Goal: Use online tool/utility: Use online tool/utility

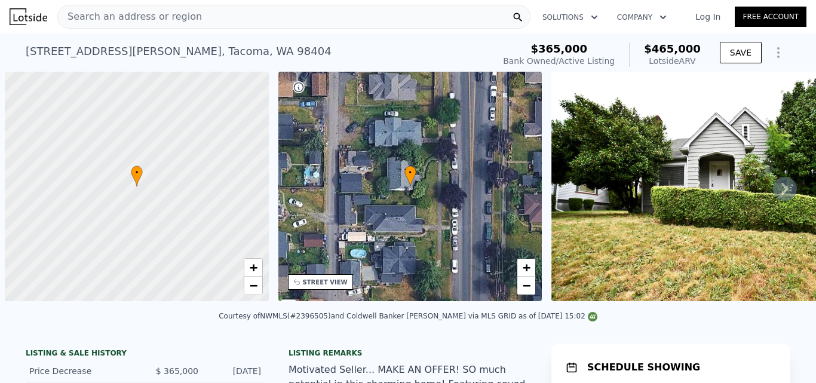
scroll to position [0, 5]
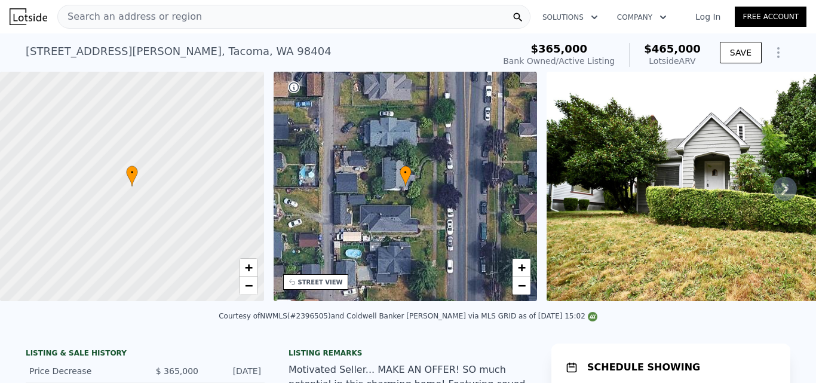
click at [781, 192] on icon at bounding box center [784, 189] width 7 height 12
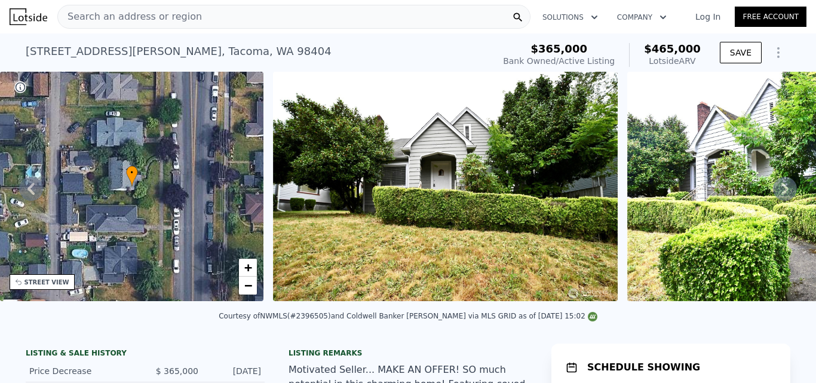
click at [781, 192] on icon at bounding box center [784, 189] width 7 height 12
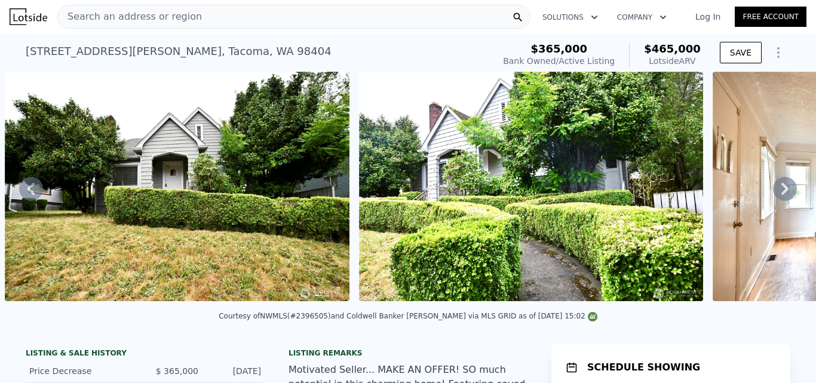
click at [781, 192] on icon at bounding box center [784, 189] width 7 height 12
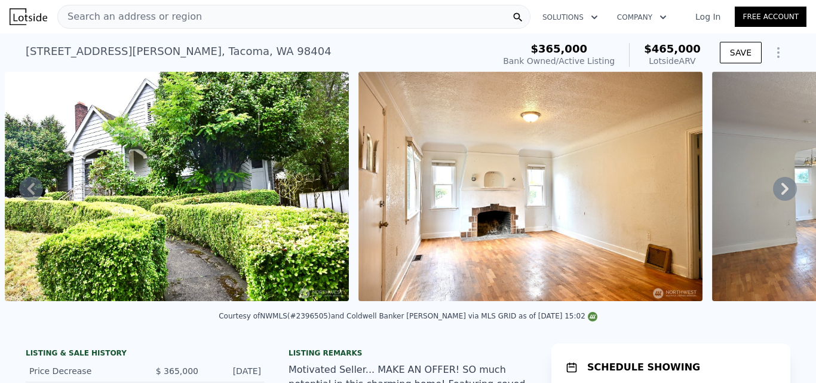
click at [781, 192] on icon at bounding box center [784, 189] width 7 height 12
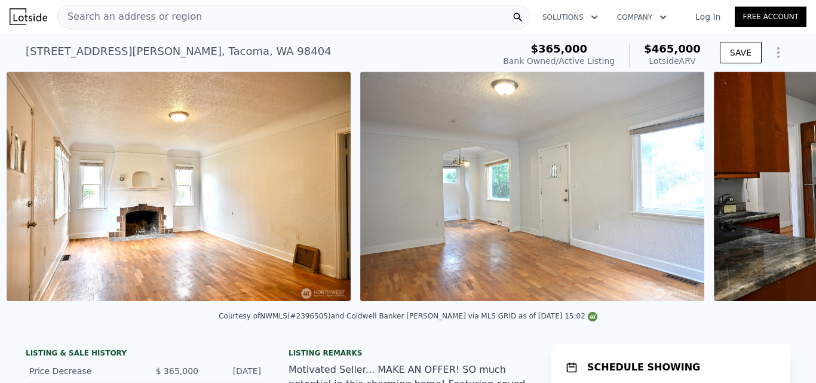
scroll to position [0, 1254]
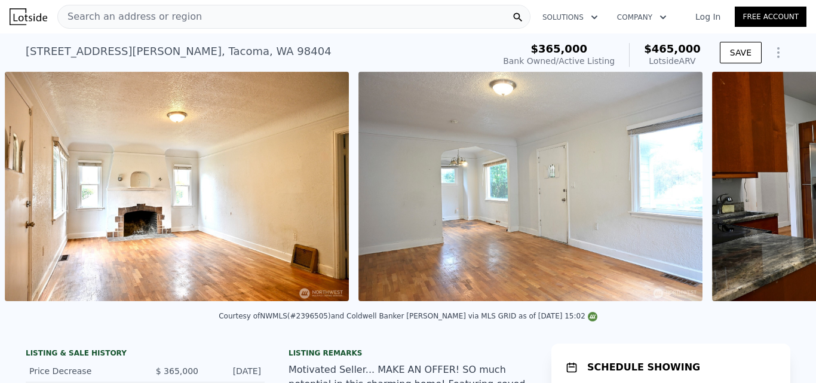
click at [777, 192] on div "• + − • + − STREET VIEW Loading... SATELLITE VIEW" at bounding box center [408, 189] width 816 height 234
click at [781, 192] on icon at bounding box center [784, 189] width 7 height 12
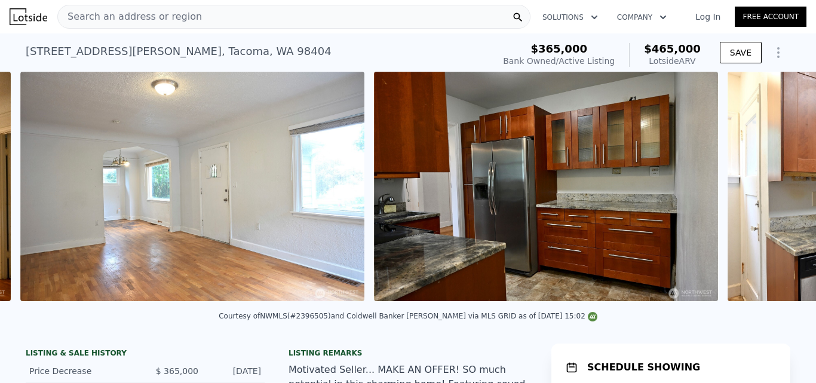
scroll to position [0, 1608]
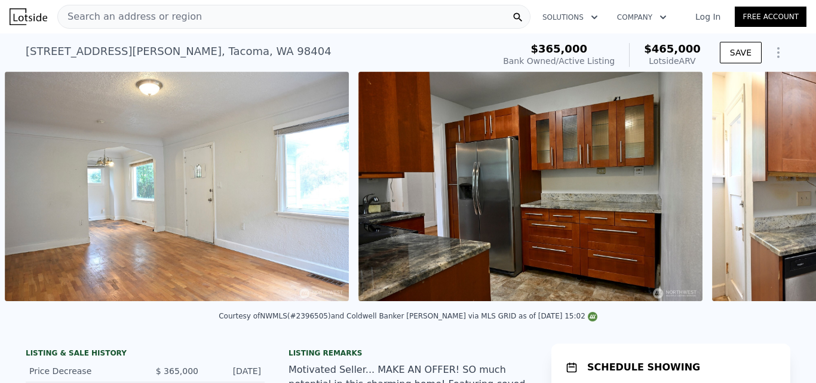
click at [777, 192] on div "• + − • + − STREET VIEW Loading... SATELLITE VIEW" at bounding box center [408, 189] width 816 height 234
click at [781, 192] on icon at bounding box center [784, 189] width 7 height 12
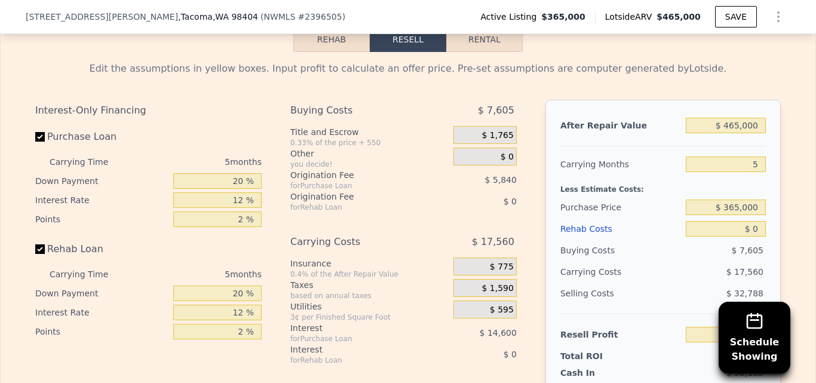
scroll to position [1924, 0]
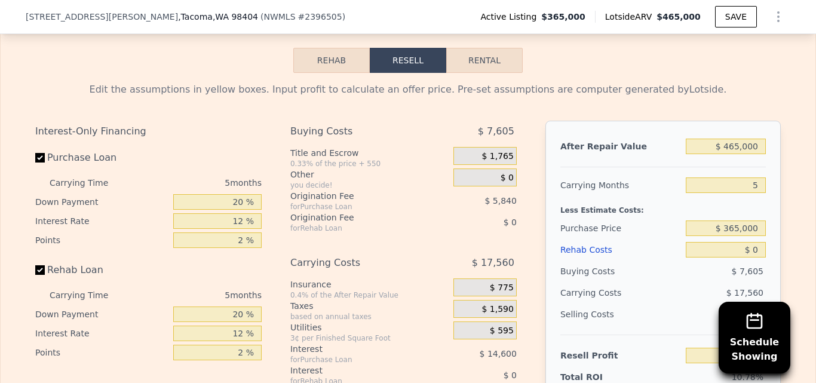
click at [326, 73] on button "Rehab" at bounding box center [331, 60] width 76 height 25
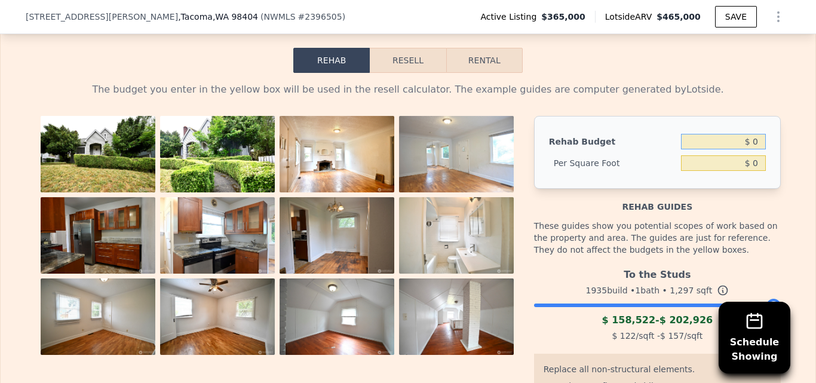
click at [755, 149] on input "$ 0" at bounding box center [723, 142] width 85 height 16
type input "$ 100,000"
click at [788, 180] on div "The budget you enter in the yellow box will be used in the resell calculator. T…" at bounding box center [408, 311] width 815 height 477
type input "$ 77.10"
click at [407, 73] on button "Resell" at bounding box center [408, 60] width 76 height 25
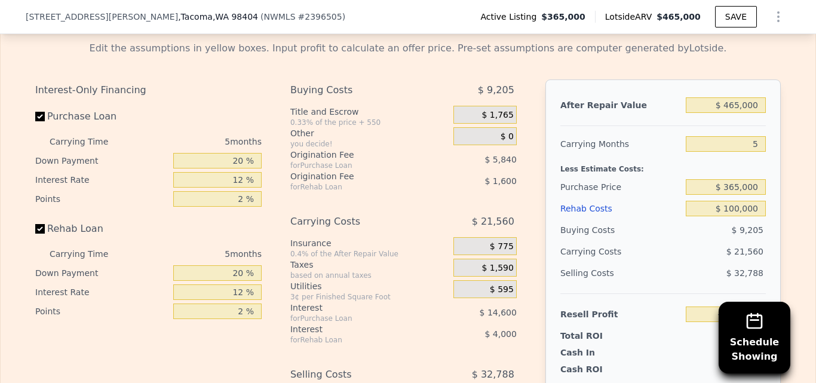
scroll to position [1972, 0]
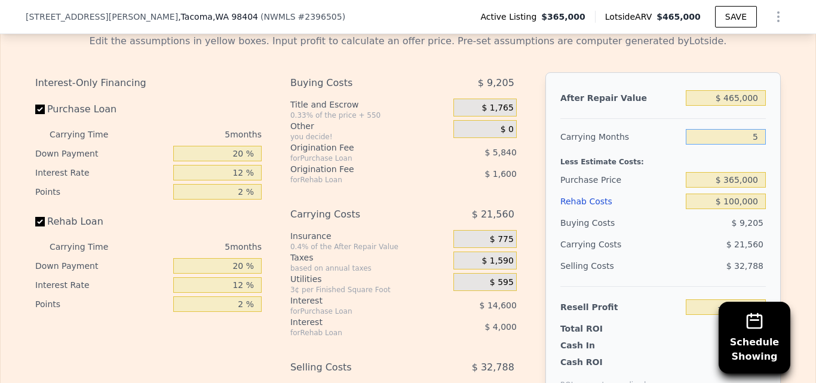
click at [751, 145] on input "5" at bounding box center [726, 137] width 80 height 16
type input "4"
type input "-$ 59,241"
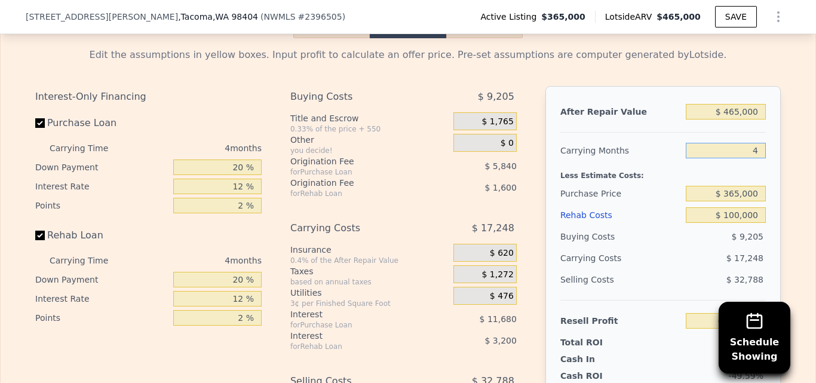
scroll to position [1951, 0]
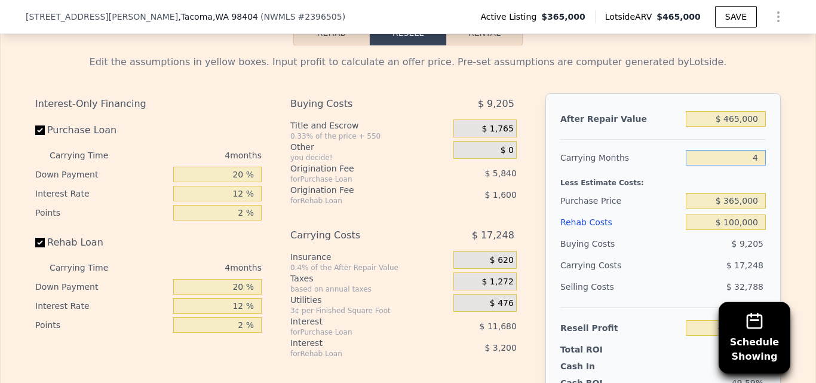
type input "4"
click at [753, 208] on input "$ 365,000" at bounding box center [726, 201] width 80 height 16
type input "$ 3"
type input "$ 300,000"
click at [787, 223] on div "Edit the assumptions in yellow boxes. Input profit to calculate an offer price.…" at bounding box center [408, 267] width 815 height 444
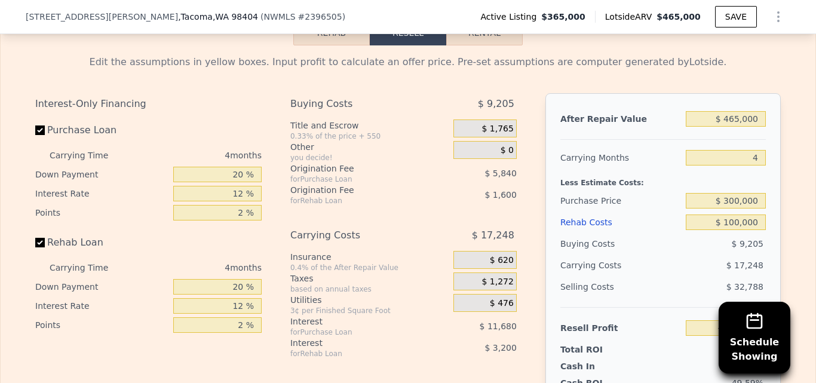
type input "$ 9,095"
click at [760, 127] on input "$ 465,000" at bounding box center [726, 119] width 80 height 16
type input "$ 465"
type input "-$ 422,616"
type input "$ 46"
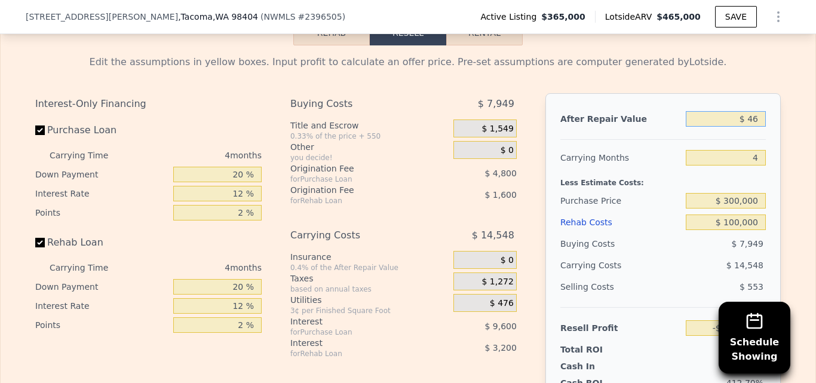
type input "-$ 423,004"
type input "$ 4"
type input "-$ 423,043"
type input "$ 400"
type input "-$ 422,675"
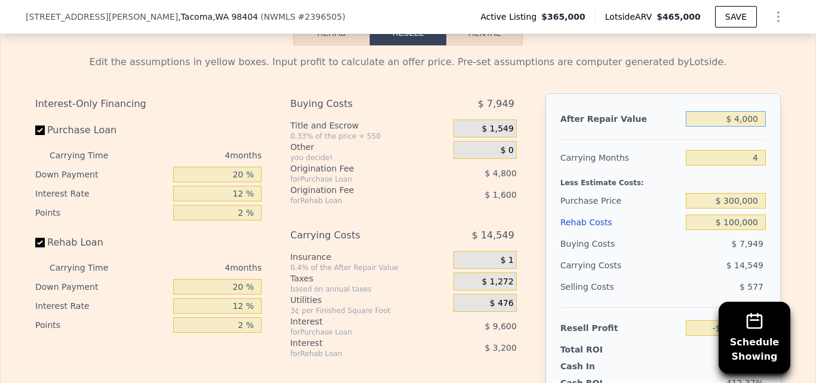
type input "$ 40,000"
type input "-$ 385,873"
type input "$ 400,000"
type input "-$ 51,312"
type input "$ 4,000"
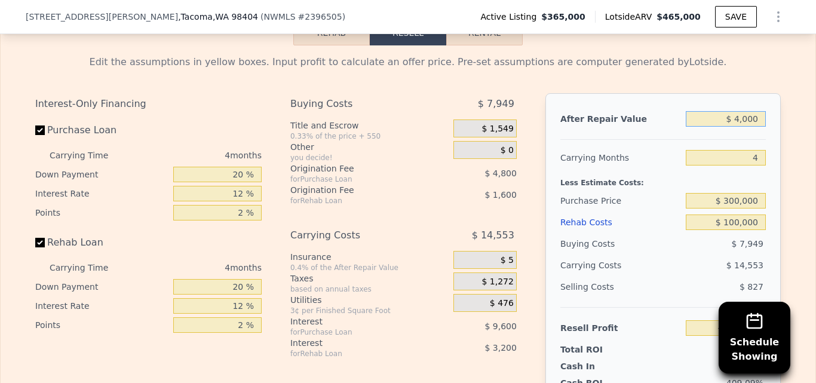
type input "-$ 419,329"
type input "$ 400"
type input "-$ 422,675"
type input "$ 40"
type input "-$ 423,010"
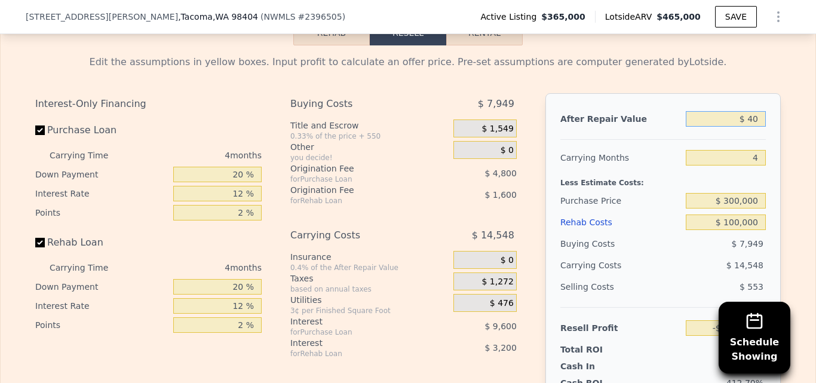
type input "$ 4"
type input "-$ 423,043"
type input "$ 42"
type input "-$ 423,008"
type input "$ 420"
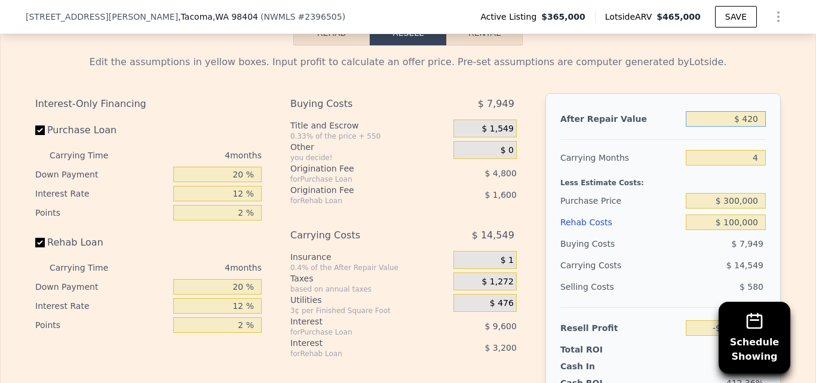
type input "-$ 422,658"
type input "$ 4"
type input "-$ 423,043"
type input "$ 4,000"
type input "-$ 419,329"
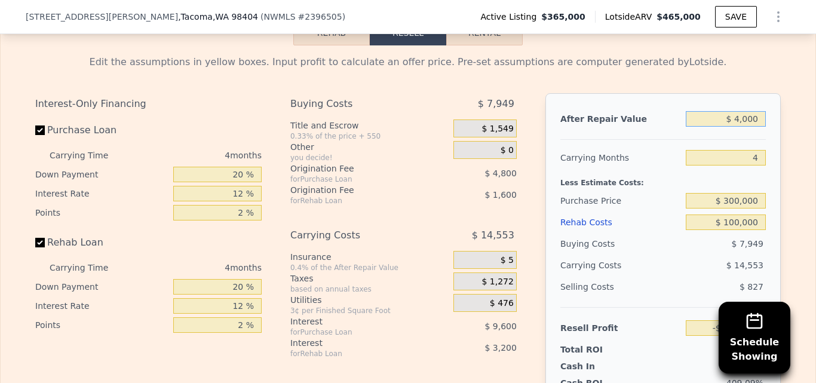
type input "$ 40,000"
type input "-$ 385,873"
type input "$ 400,000"
type input "-$ 51,312"
click at [796, 153] on div "Edit the assumptions in yellow boxes. Input profit to calculate an offer price.…" at bounding box center [408, 267] width 815 height 444
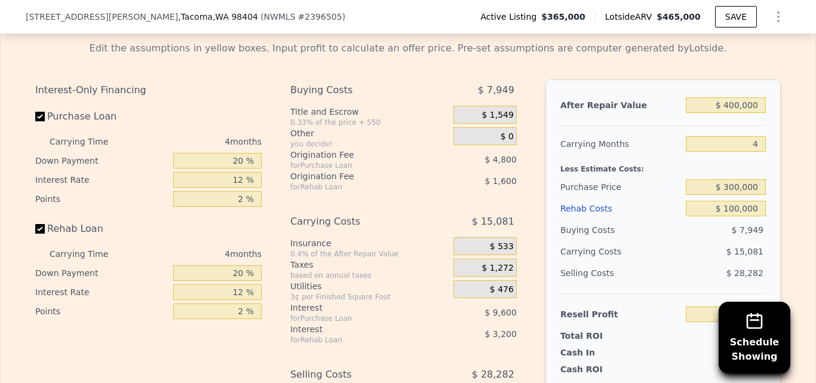
scroll to position [2007, 0]
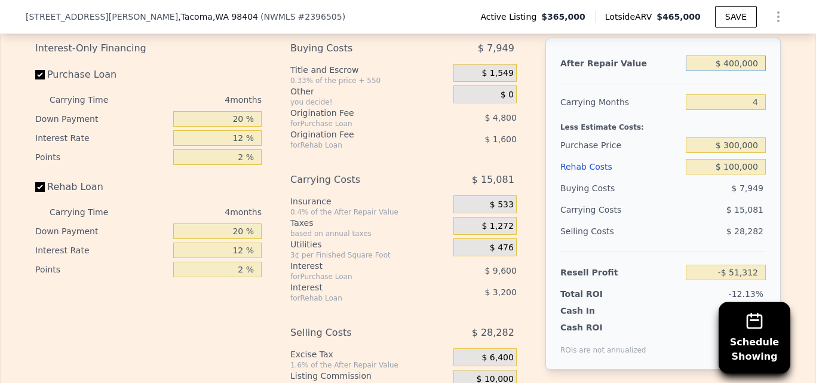
click at [754, 71] on input "$ 400,000" at bounding box center [726, 64] width 80 height 16
type input "$ 400"
type input "-$ 422,675"
type input "$ 40"
type input "-$ 423,010"
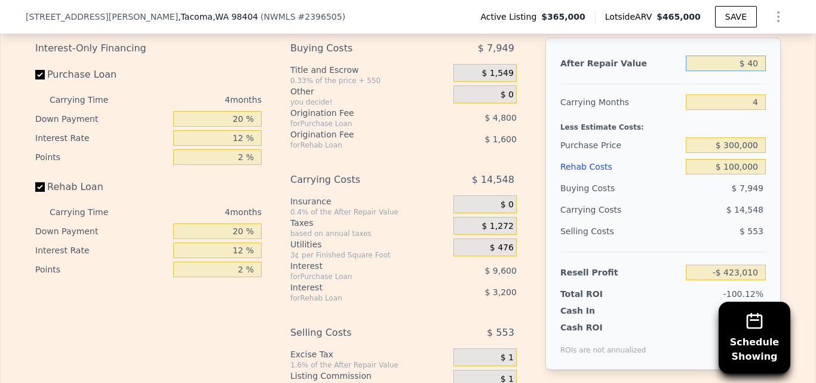
type input "$ 4"
type input "-$ 423,043"
type input "$ 420"
type input "-$ 422,658"
type input "$ 420,000"
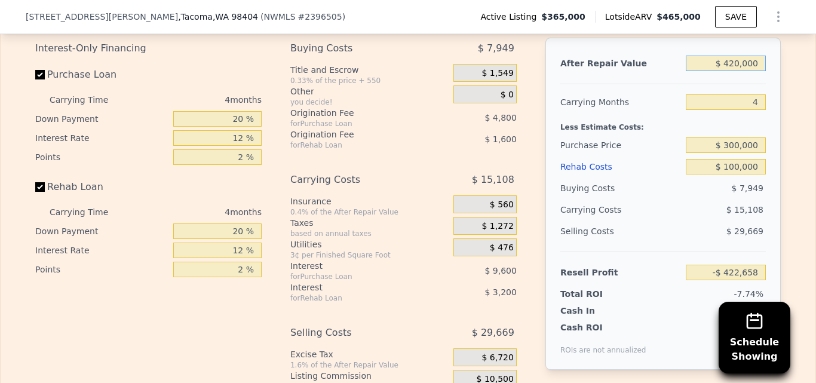
type input "-$ 32,726"
type input "$ 420,000"
click at [784, 99] on div "Edit the assumptions in yellow boxes. Input profit to calculate an offer price.…" at bounding box center [408, 212] width 764 height 444
click at [239, 127] on input "20 %" at bounding box center [217, 119] width 88 height 16
type input "2 %"
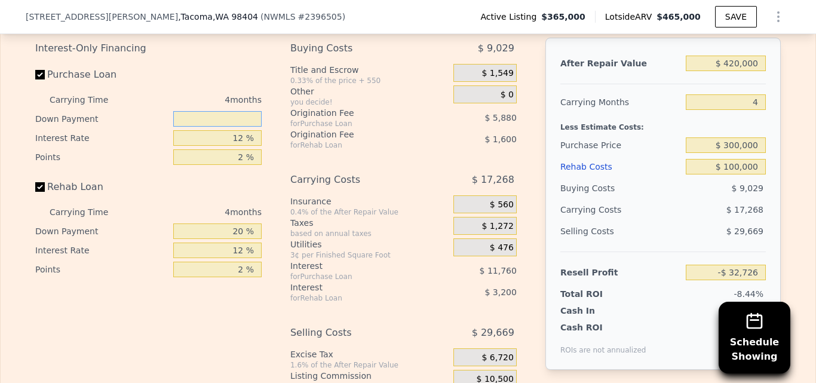
type input "-$ 35,966"
type input "10 %"
type input "-$ 34,526"
type input "10 %"
click at [240, 146] on input "12 %" at bounding box center [217, 138] width 88 height 16
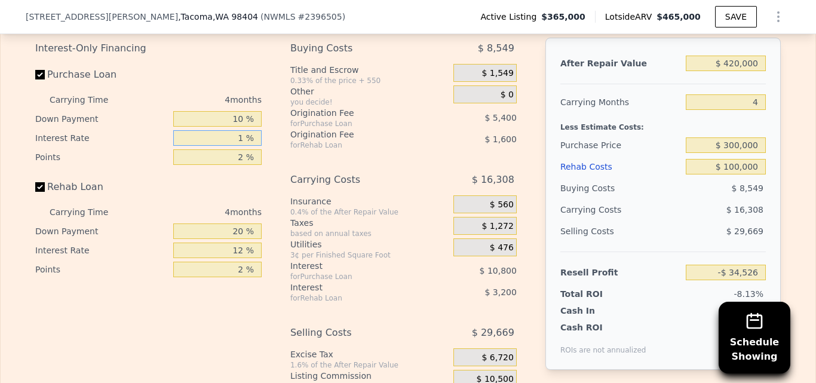
type input "11 %"
type input "-$ 33,626"
type input "11 %"
click at [239, 165] on input "2 %" at bounding box center [217, 157] width 88 height 16
type input "1 %"
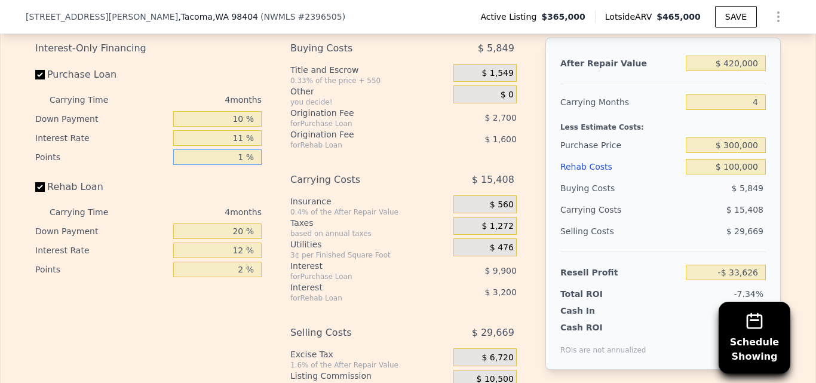
type input "-$ 30,926"
type input "1 %"
click at [240, 239] on input "20 %" at bounding box center [217, 231] width 88 height 16
type input "2 %"
type input "-$ 32,006"
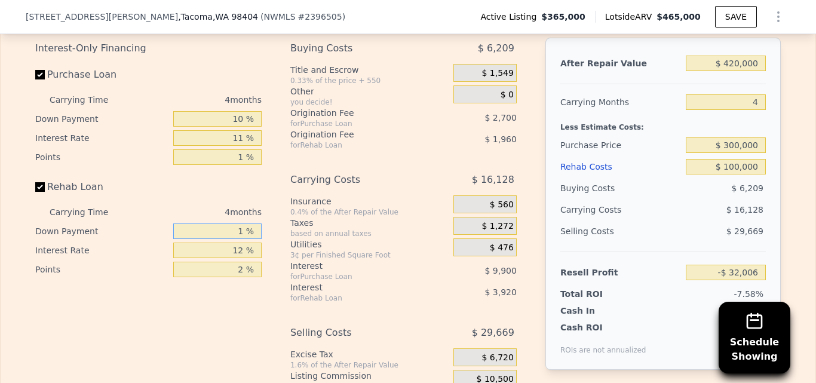
type input "10 %"
type input "-$ 31,526"
type input "10 %"
click at [241, 258] on input "12 %" at bounding box center [217, 250] width 88 height 16
type input "1 %"
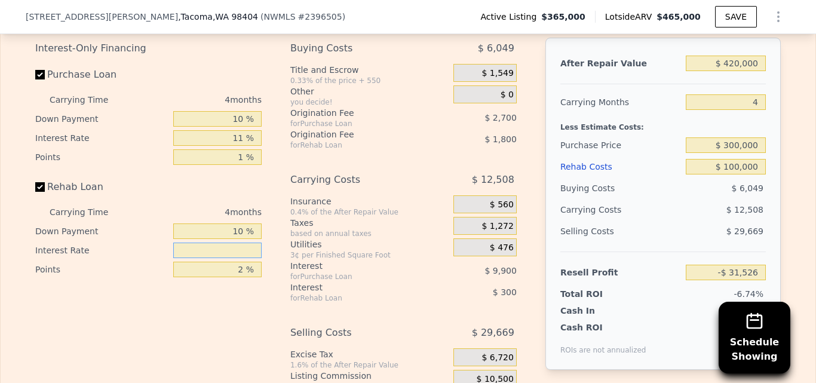
type input "-$ 28,226"
type input "10 %"
type input "-$ 30,926"
type input "10 %"
click at [210, 202] on div "Rehab Loan" at bounding box center [148, 189] width 226 height 26
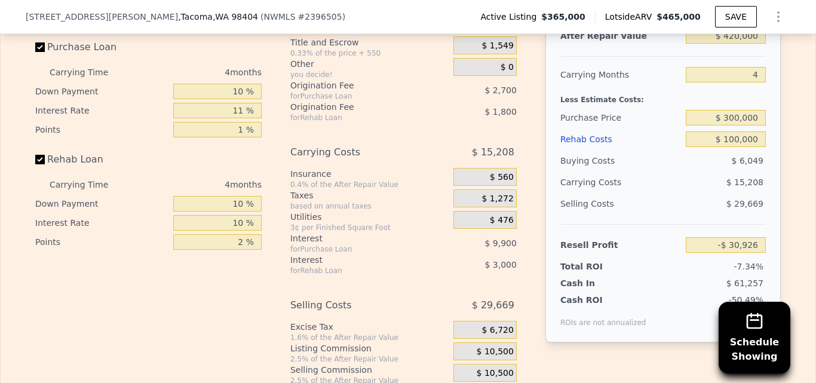
scroll to position [2020, 0]
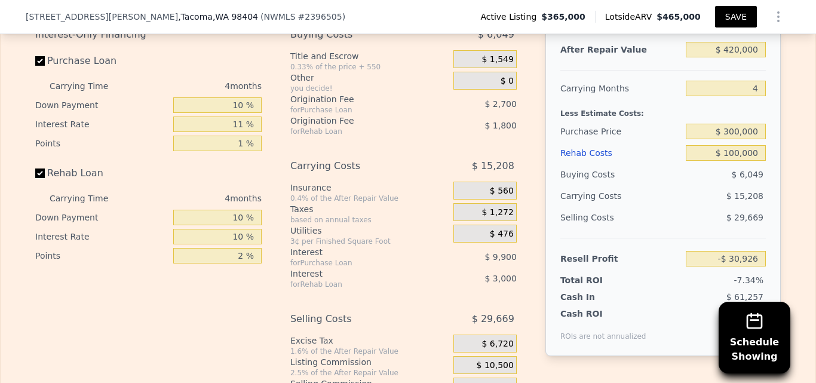
click at [729, 18] on button "SAVE" at bounding box center [736, 17] width 42 height 22
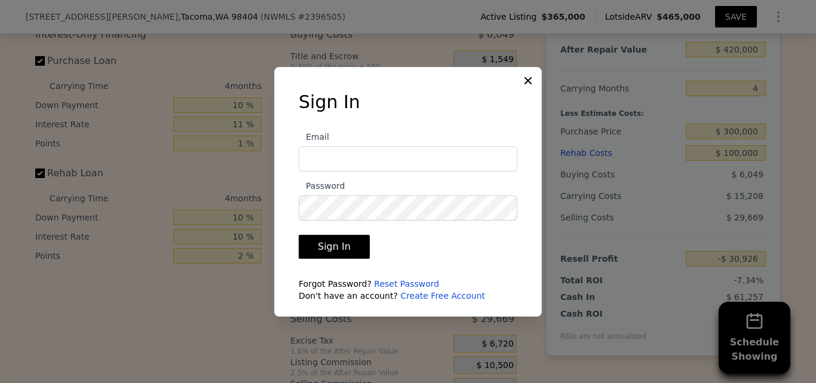
type input "jghomebuyers0820@gmail.com"
click at [345, 247] on button "Sign In" at bounding box center [334, 247] width 71 height 24
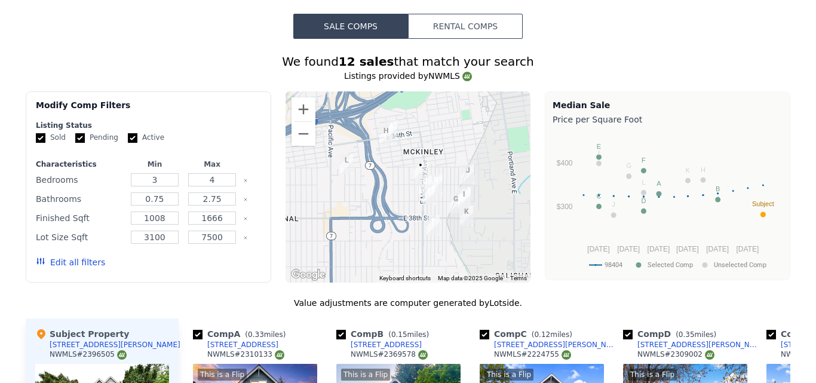
scroll to position [0, 0]
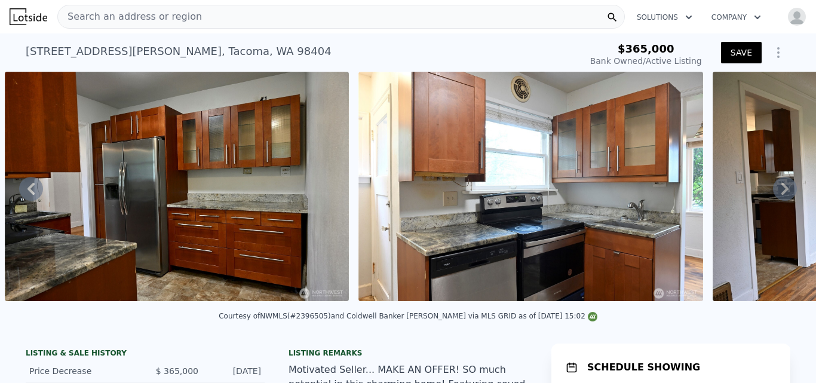
type input "$ 425,000"
type input "-$ 26,279"
click at [774, 55] on icon "Show Options" at bounding box center [778, 52] width 14 height 14
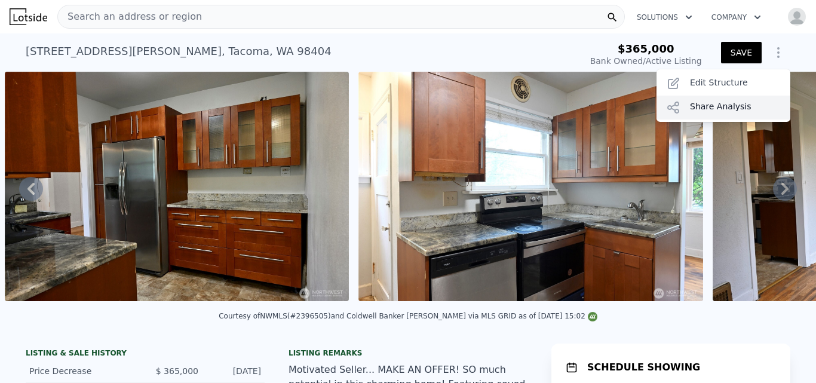
click at [718, 106] on div "Share Analysis" at bounding box center [723, 108] width 134 height 24
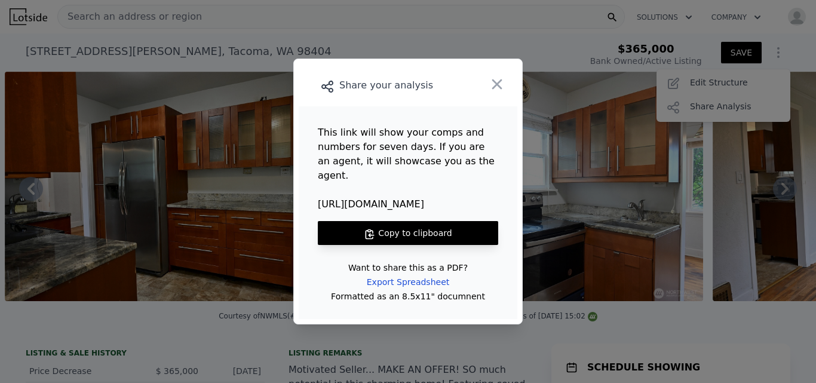
click at [457, 226] on button "Copy to clipboard" at bounding box center [408, 233] width 180 height 24
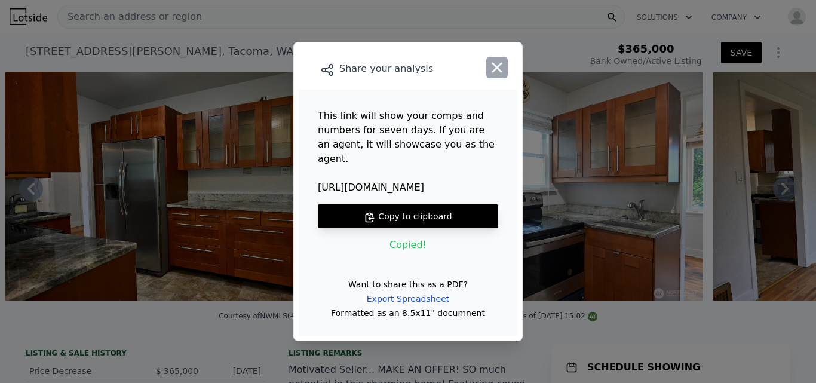
click at [505, 72] on icon "button" at bounding box center [497, 67] width 17 height 17
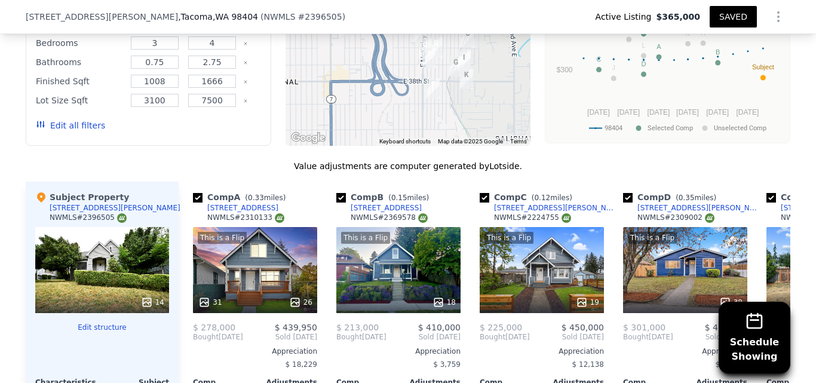
scroll to position [1444, 0]
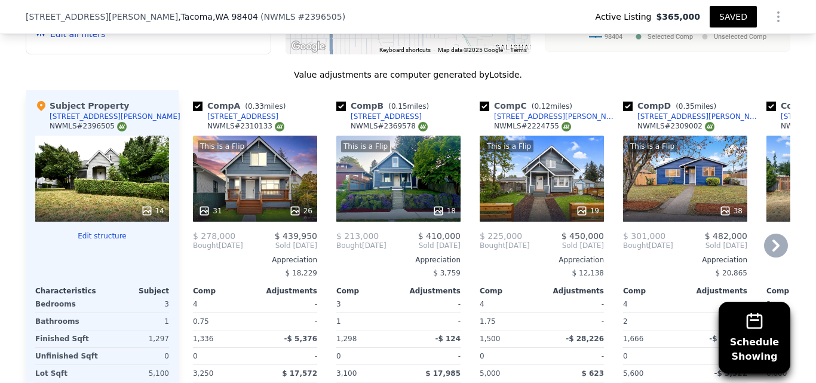
click at [531, 117] on div "[STREET_ADDRESS][PERSON_NAME]" at bounding box center [556, 117] width 124 height 10
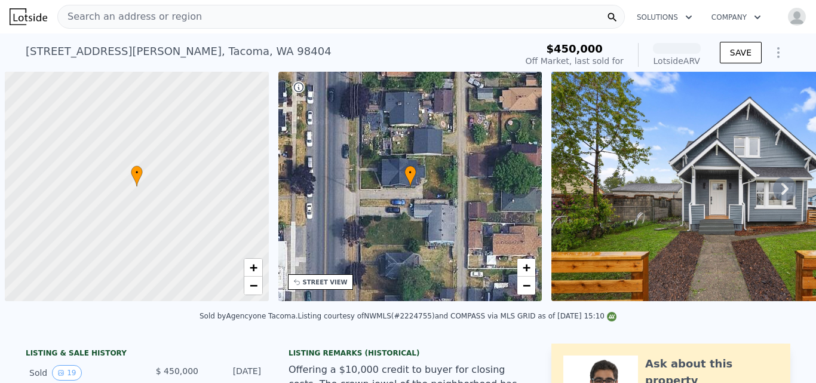
scroll to position [0, 5]
